Goal: Information Seeking & Learning: Understand process/instructions

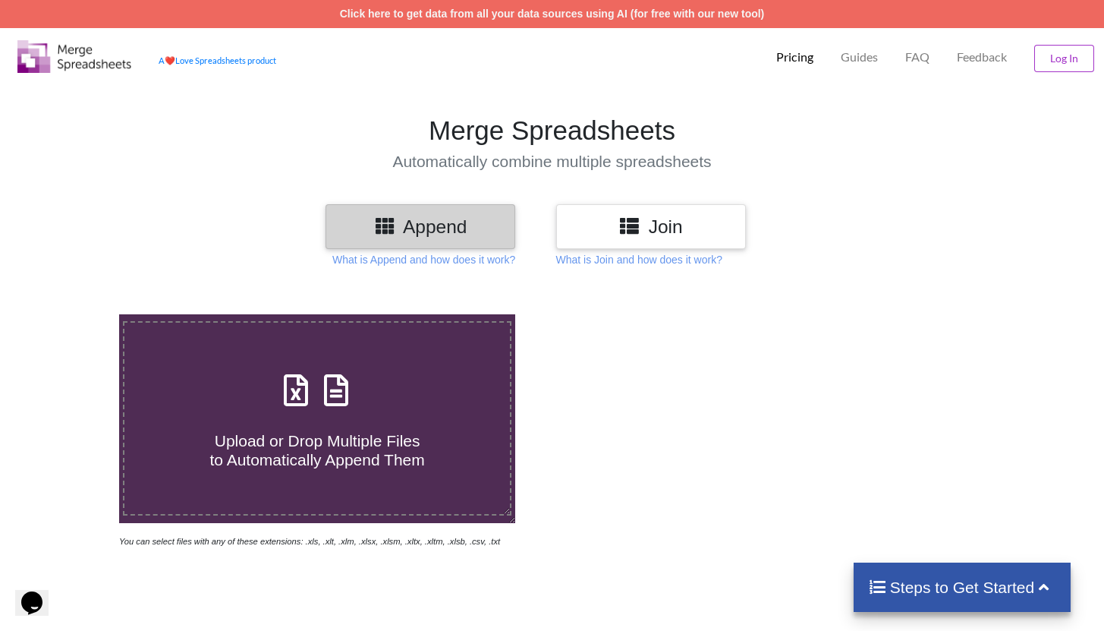
click at [716, 219] on h3 "Join" at bounding box center [651, 227] width 167 height 22
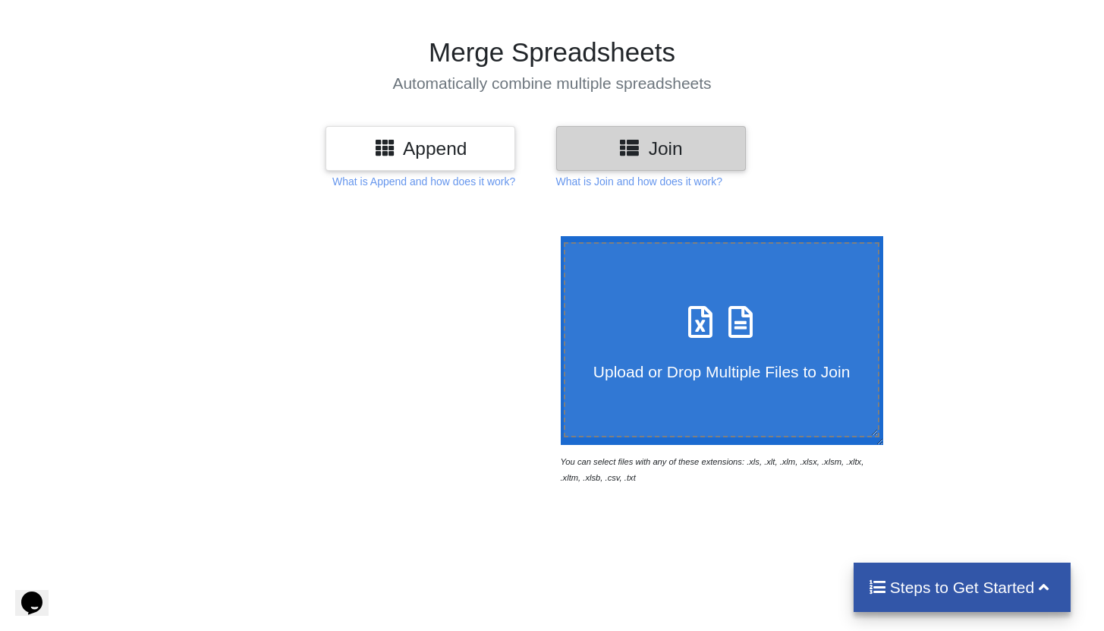
scroll to position [91, 0]
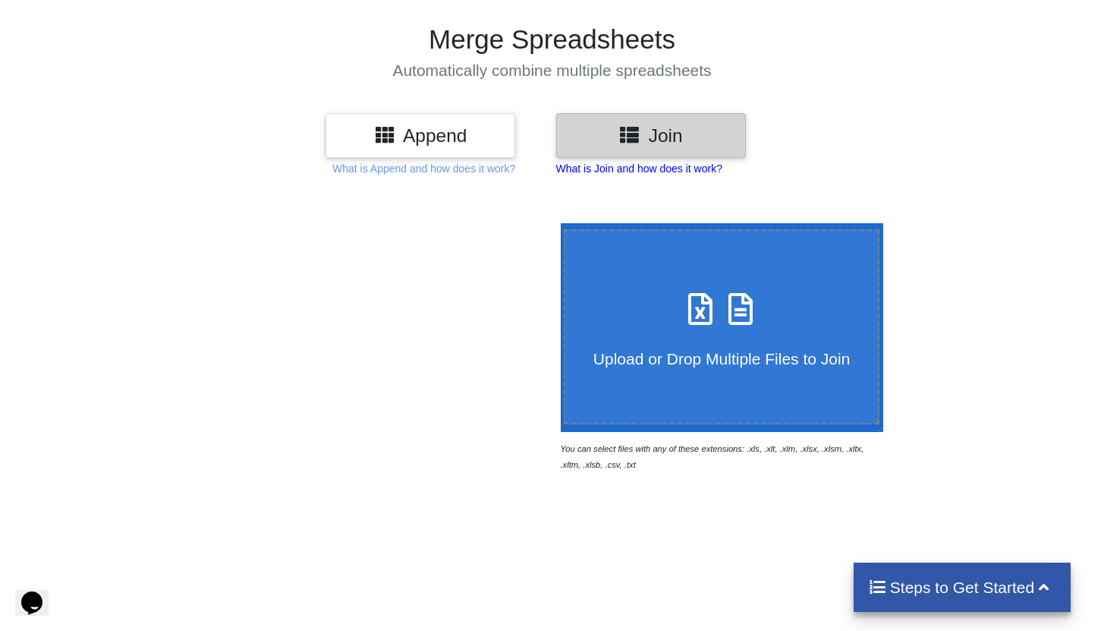
click at [706, 169] on p "What is Join and how does it work?" at bounding box center [639, 168] width 166 height 15
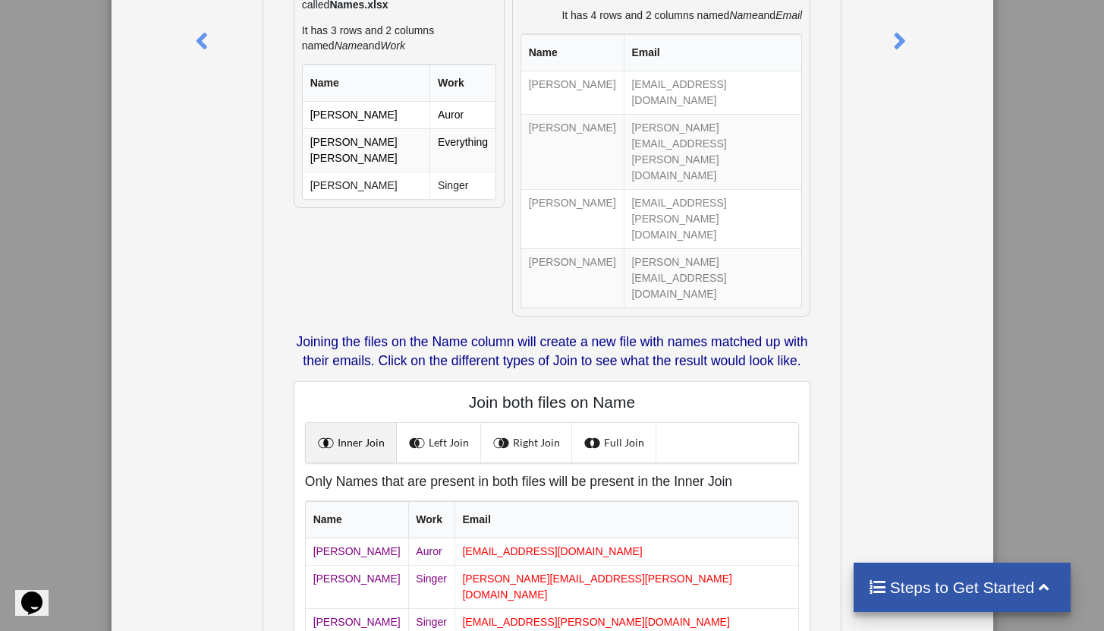
scroll to position [254, 0]
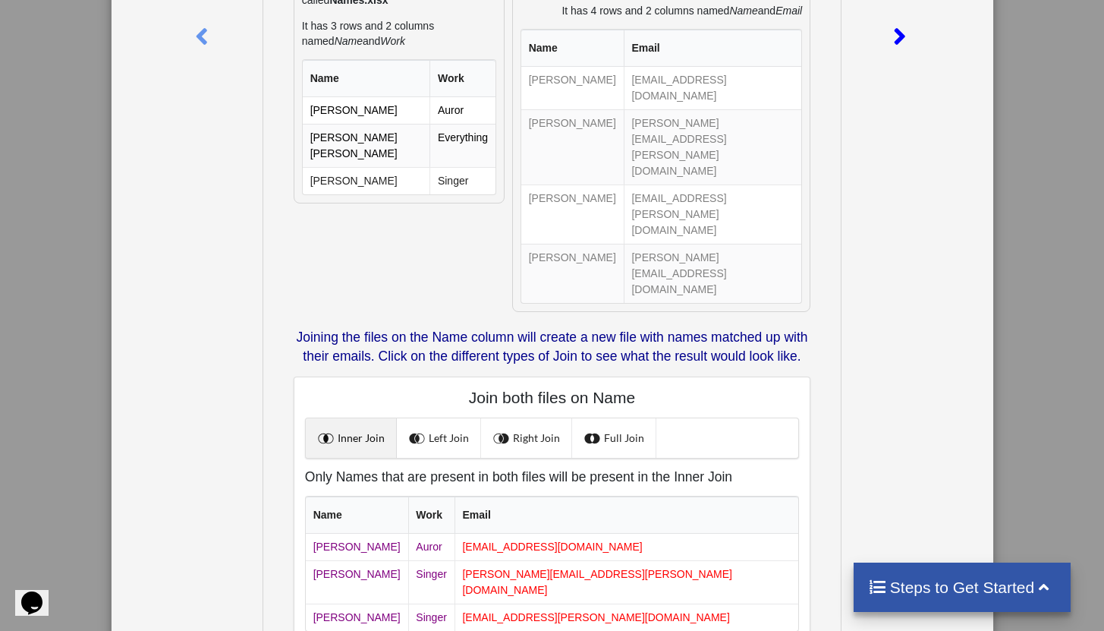
click at [894, 43] on icon at bounding box center [899, 30] width 31 height 27
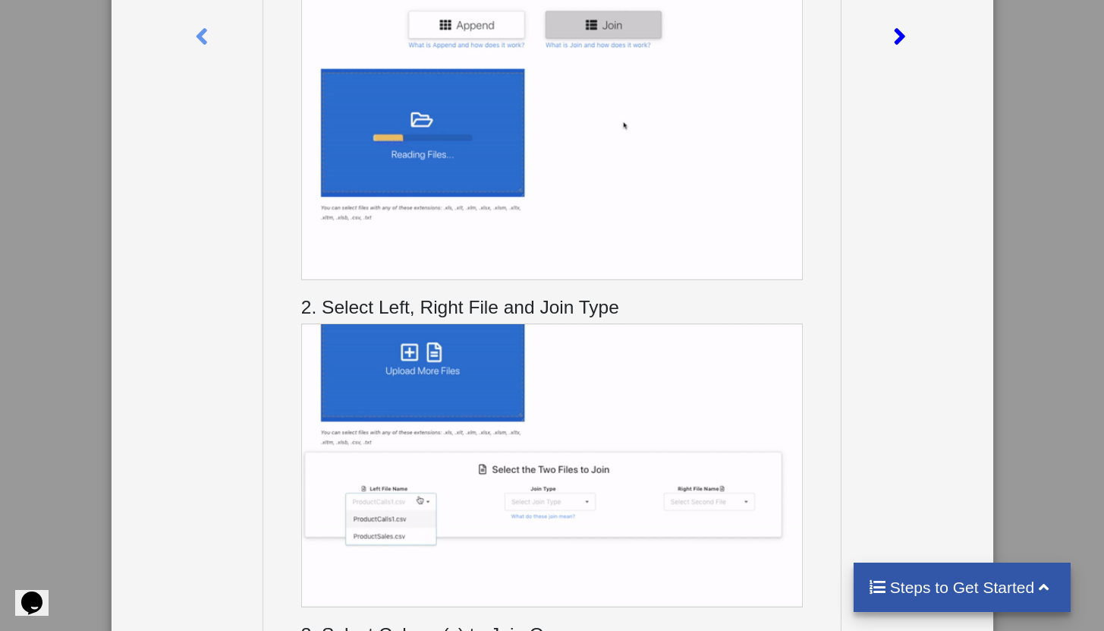
scroll to position [0, 0]
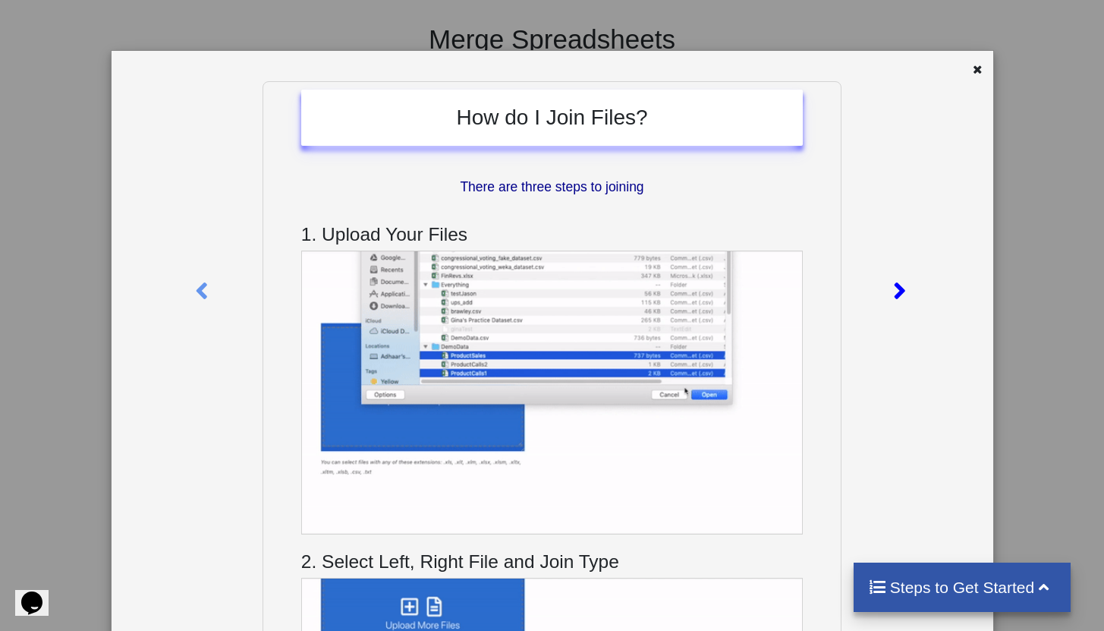
click at [909, 258] on div at bounding box center [901, 288] width 34 height 414
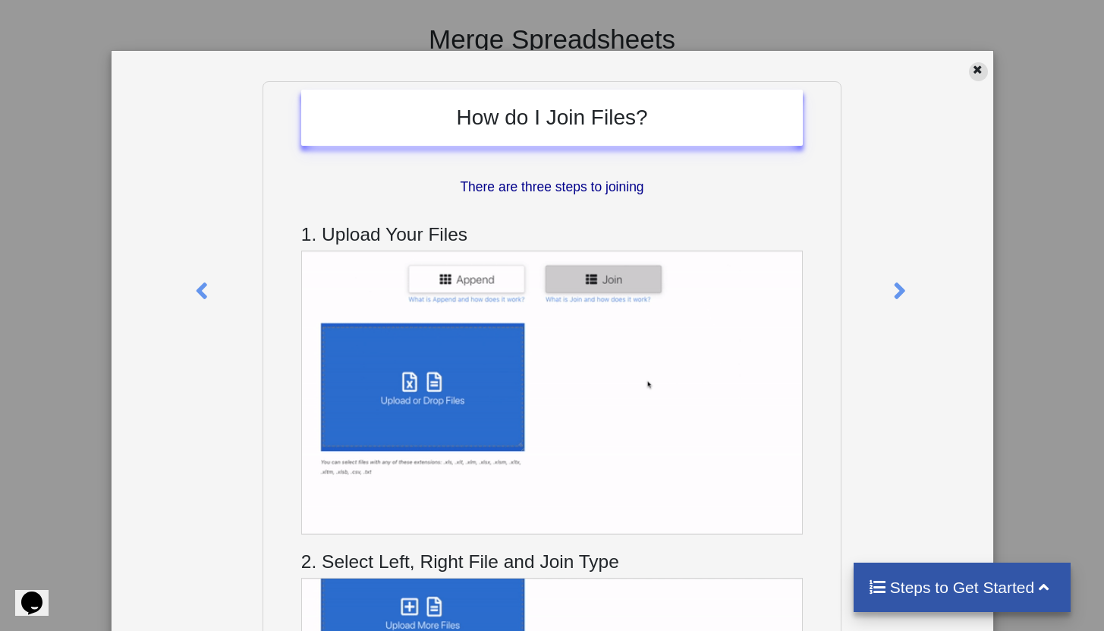
click at [971, 67] on icon at bounding box center [977, 67] width 13 height 11
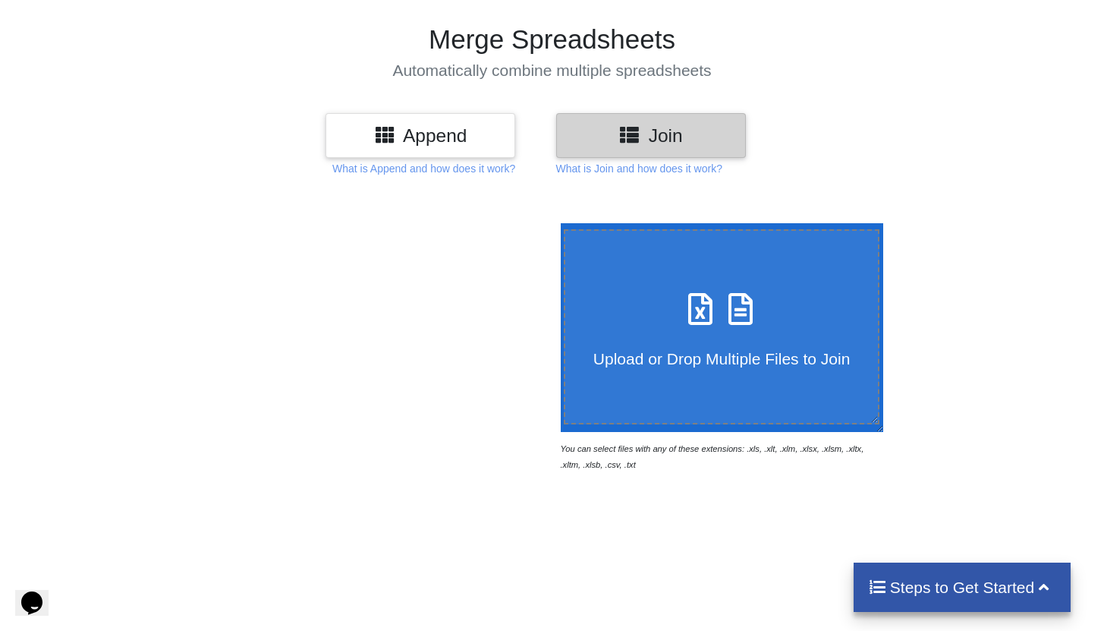
click at [405, 137] on h3 "Append" at bounding box center [420, 135] width 167 height 22
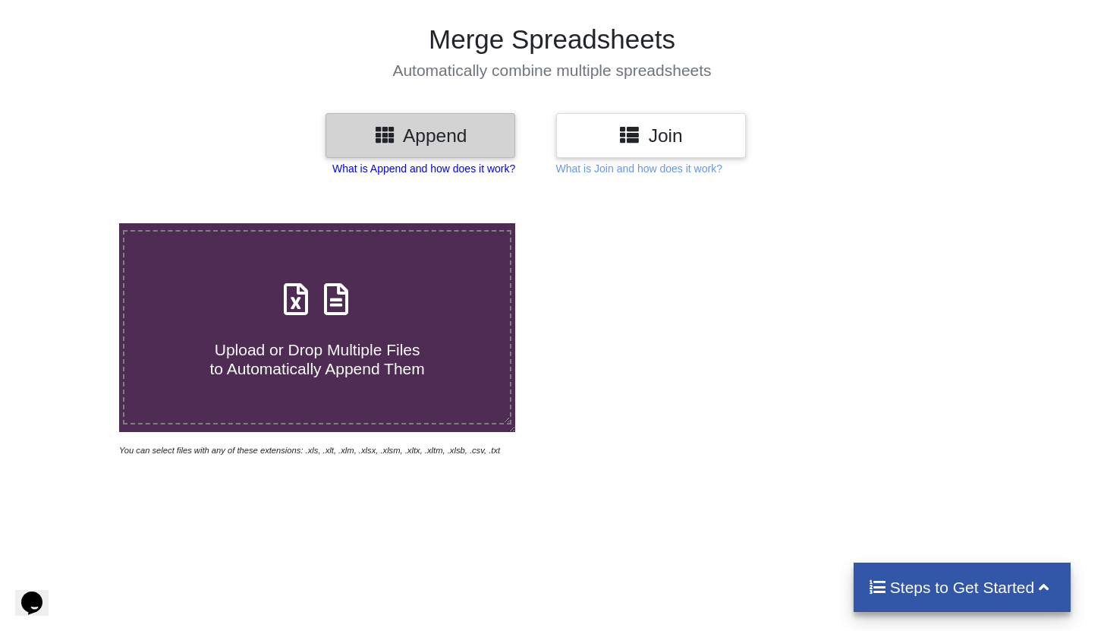
click at [408, 169] on p "What is Append and how does it work?" at bounding box center [423, 168] width 183 height 15
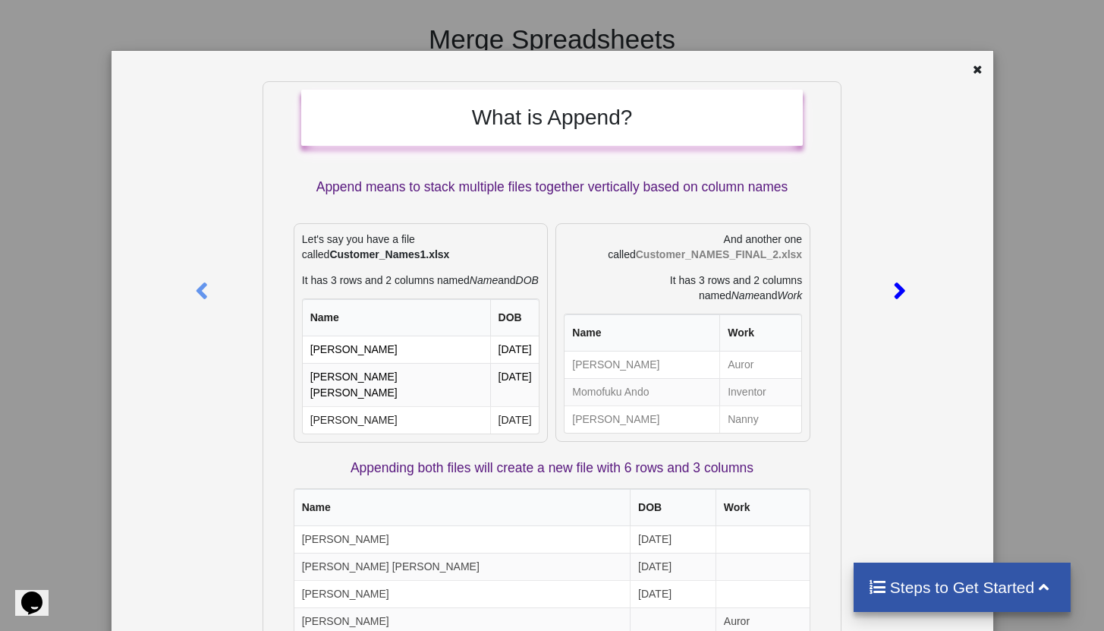
click at [902, 293] on icon at bounding box center [899, 284] width 31 height 27
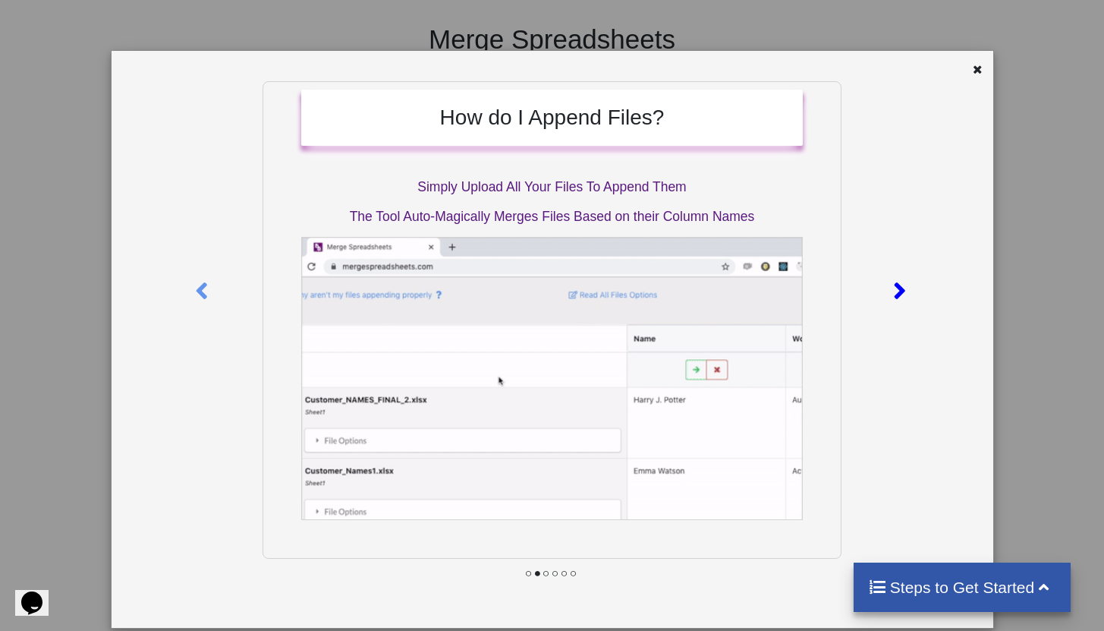
click at [900, 292] on icon at bounding box center [899, 284] width 31 height 27
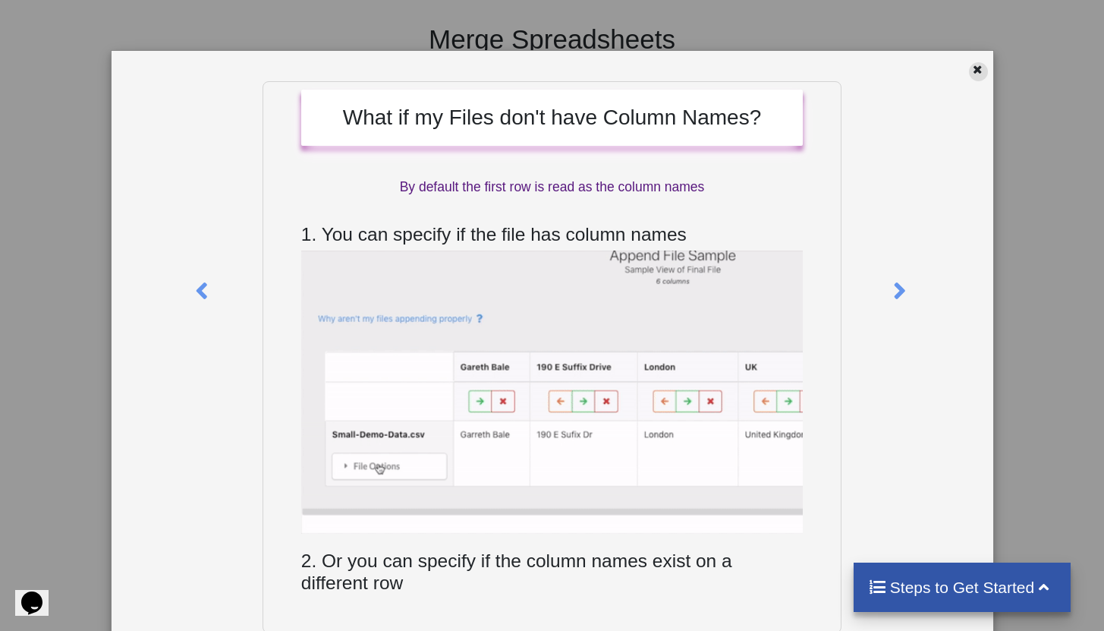
click at [977, 72] on div at bounding box center [978, 71] width 19 height 19
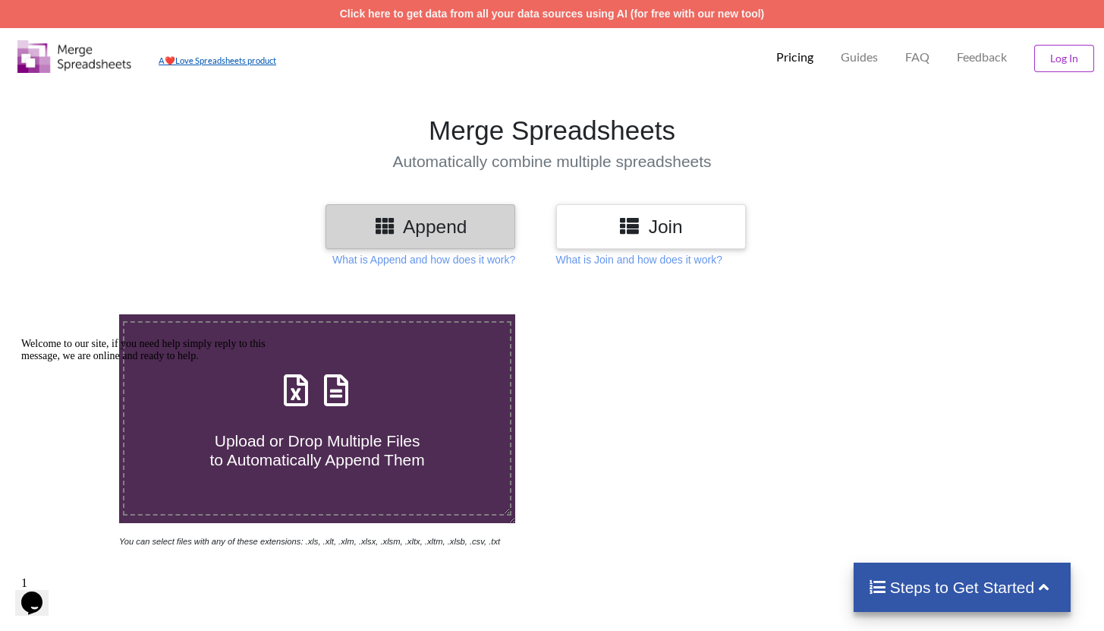
click at [255, 58] on link "A ❤️ Love Spreadsheets product" at bounding box center [218, 60] width 118 height 10
